Goal: Navigation & Orientation: Find specific page/section

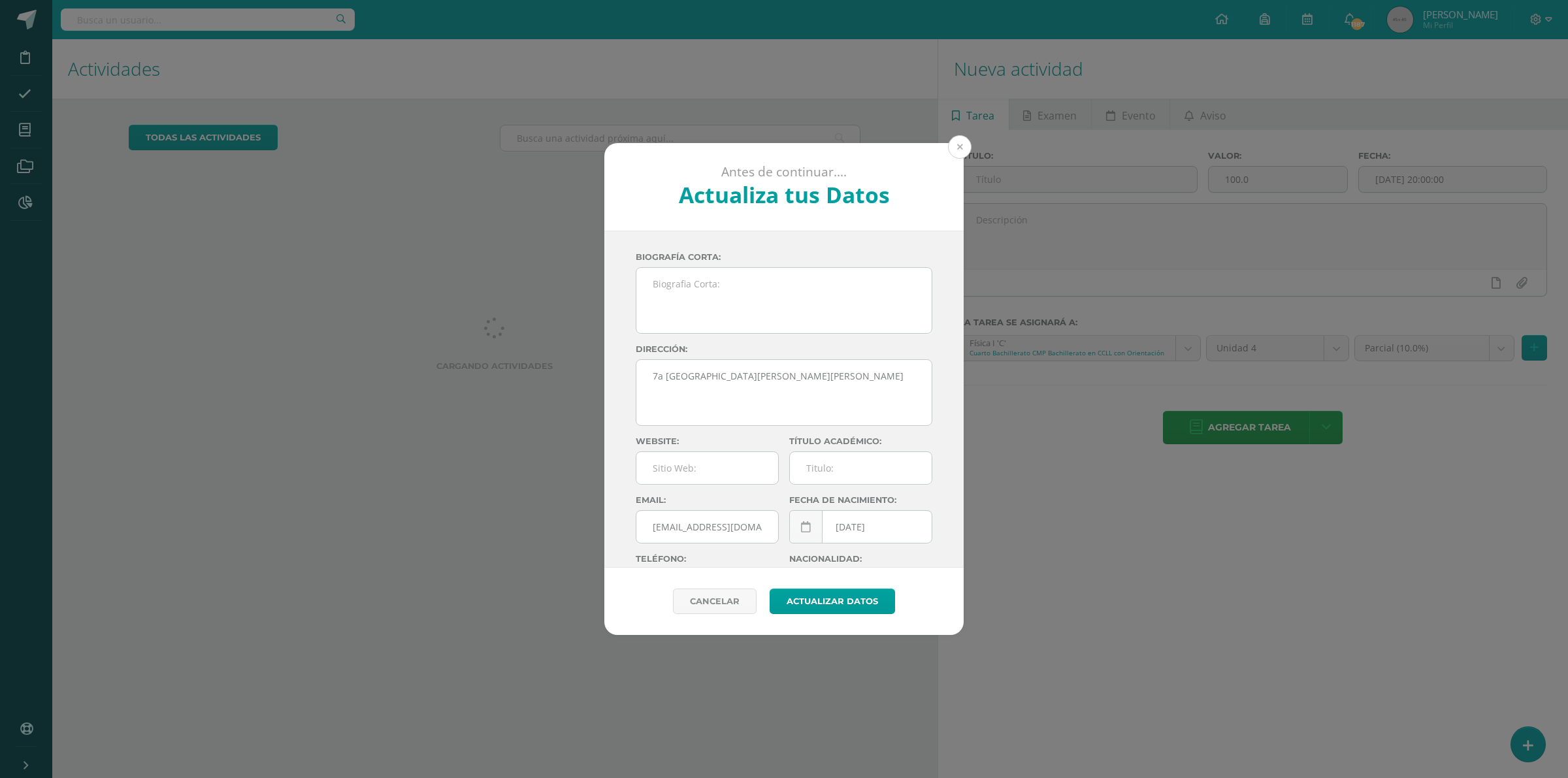
click at [964, 144] on button at bounding box center [960, 147] width 24 height 24
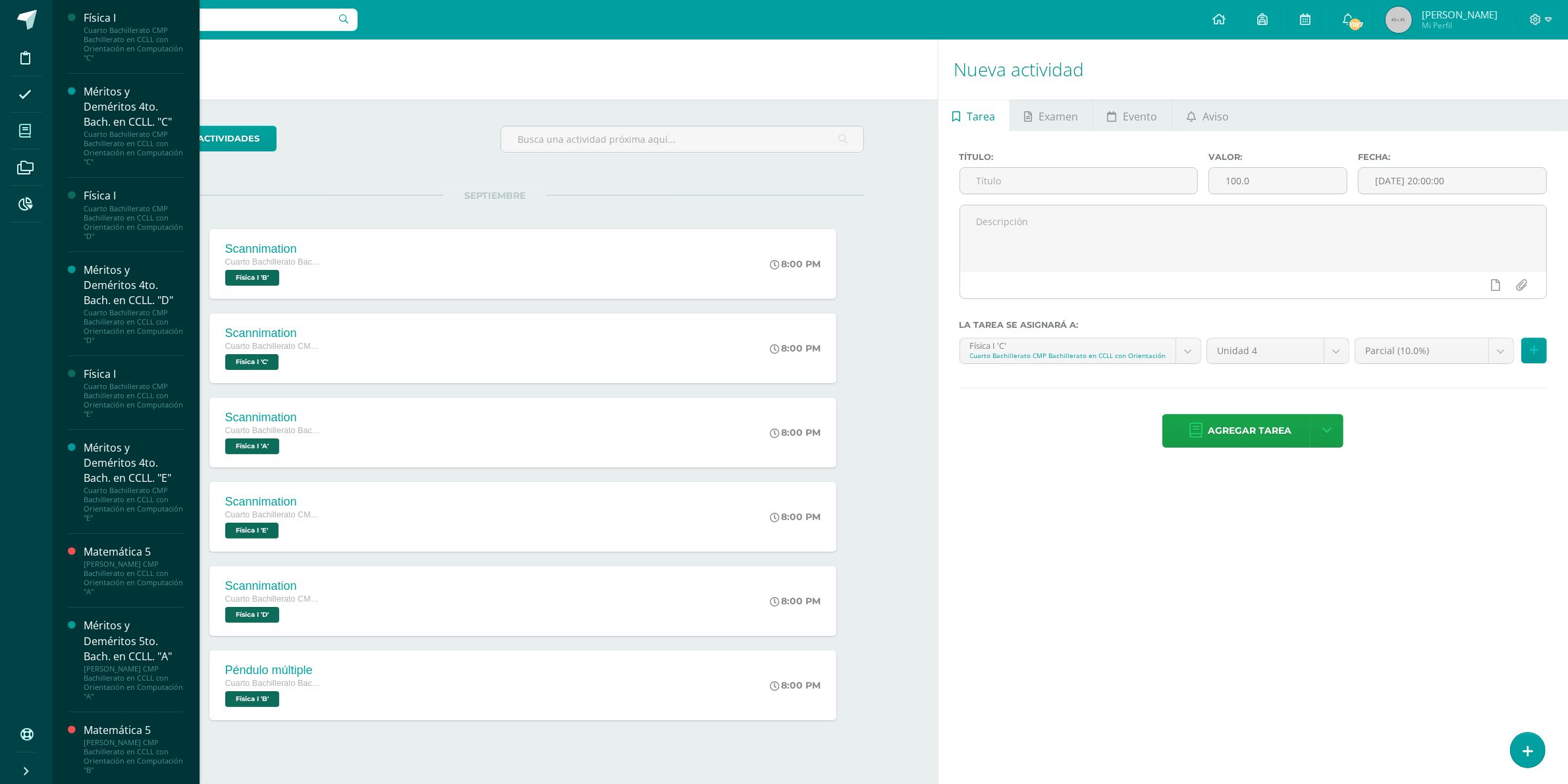
click at [27, 125] on icon at bounding box center [24, 130] width 12 height 13
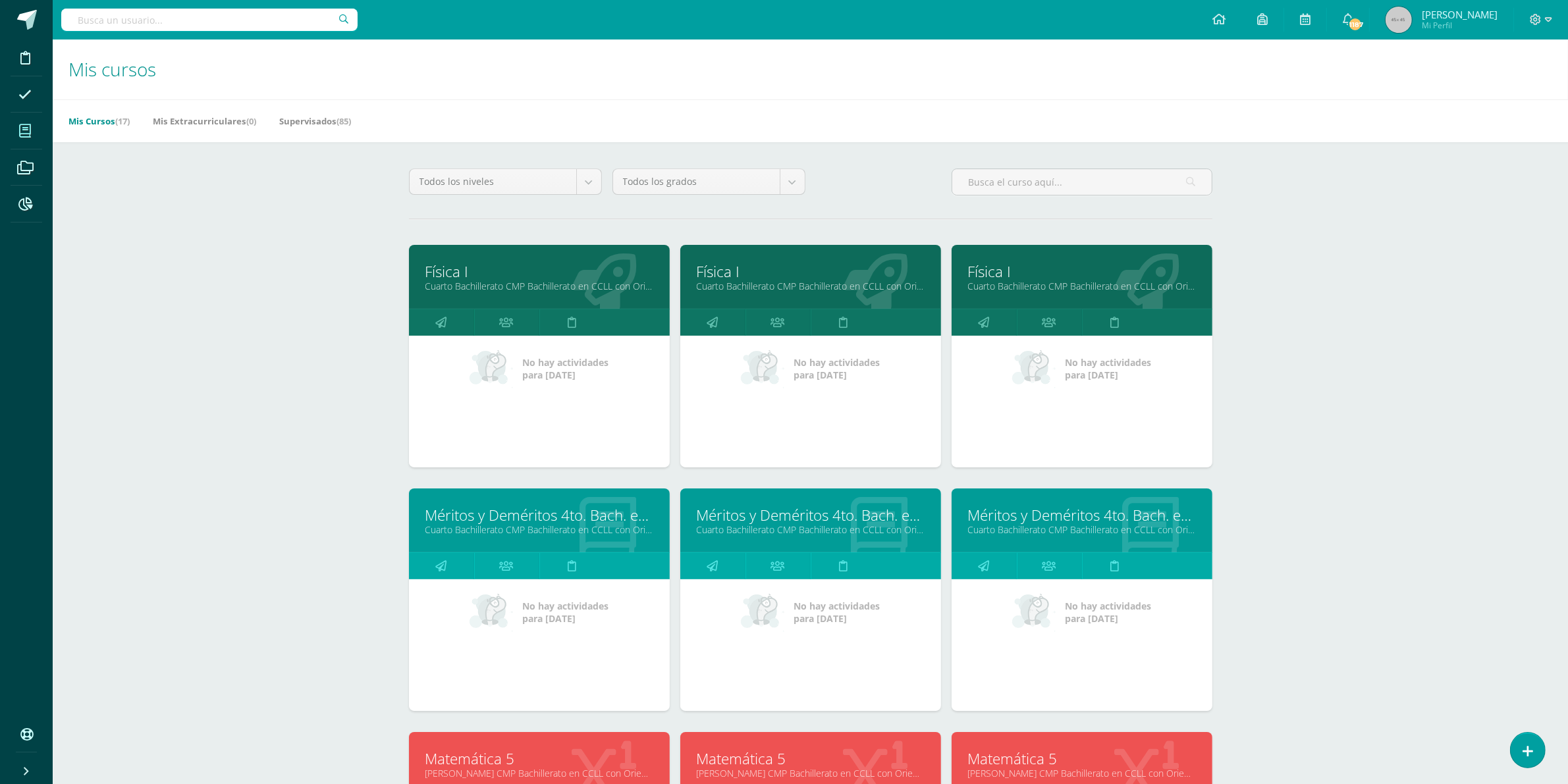
click at [551, 290] on link "Cuarto Bachillerato CMP Bachillerato en CCLL con Orientación en Computación "C"" at bounding box center [539, 286] width 228 height 13
